Goal: Transaction & Acquisition: Purchase product/service

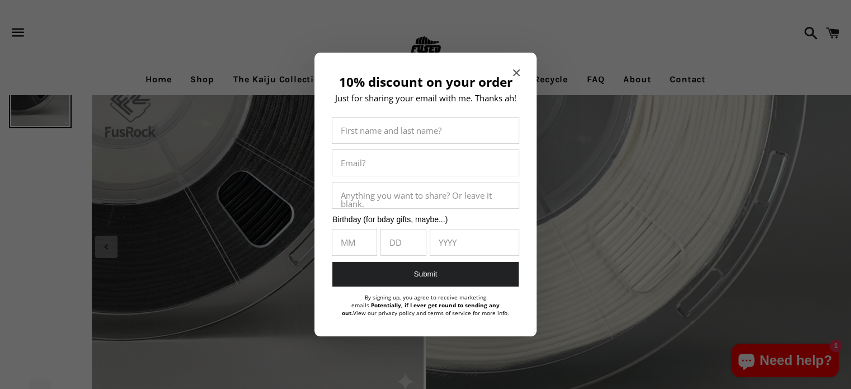
click at [519, 71] on icon "Close modal" at bounding box center [516, 72] width 7 height 7
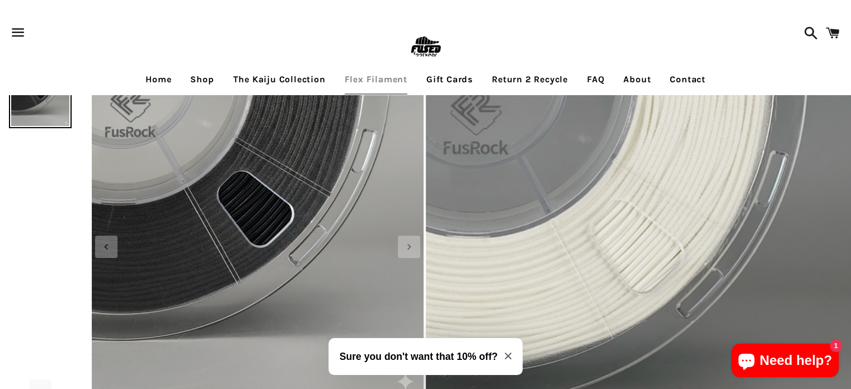
click at [195, 77] on link "Shop" at bounding box center [202, 79] width 40 height 28
